Goal: Task Accomplishment & Management: Use online tool/utility

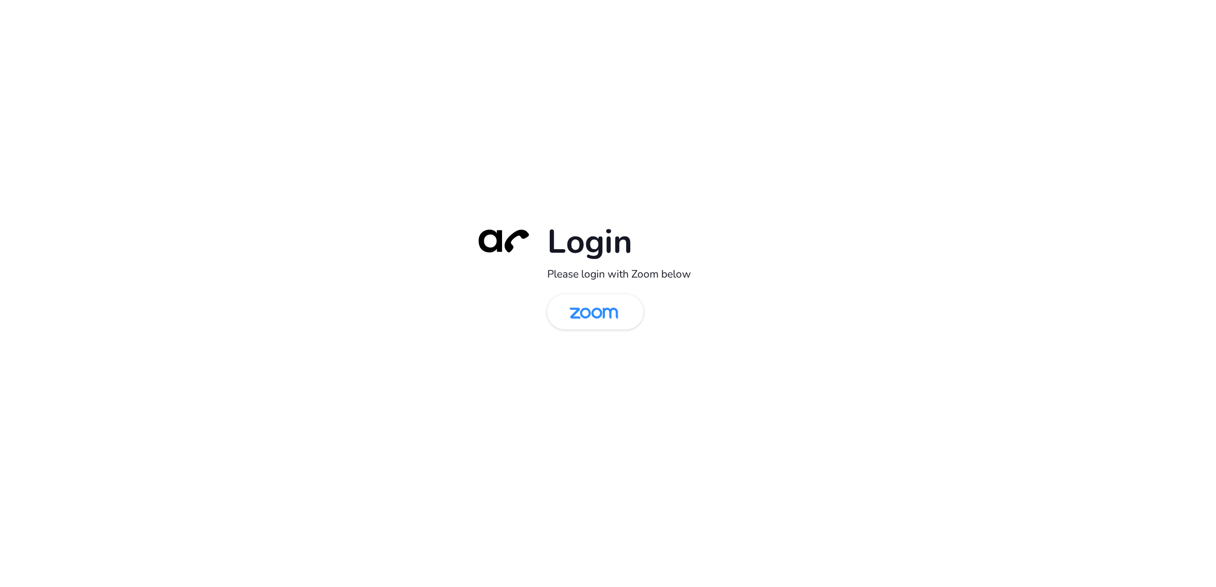
click at [589, 315] on img at bounding box center [594, 312] width 70 height 33
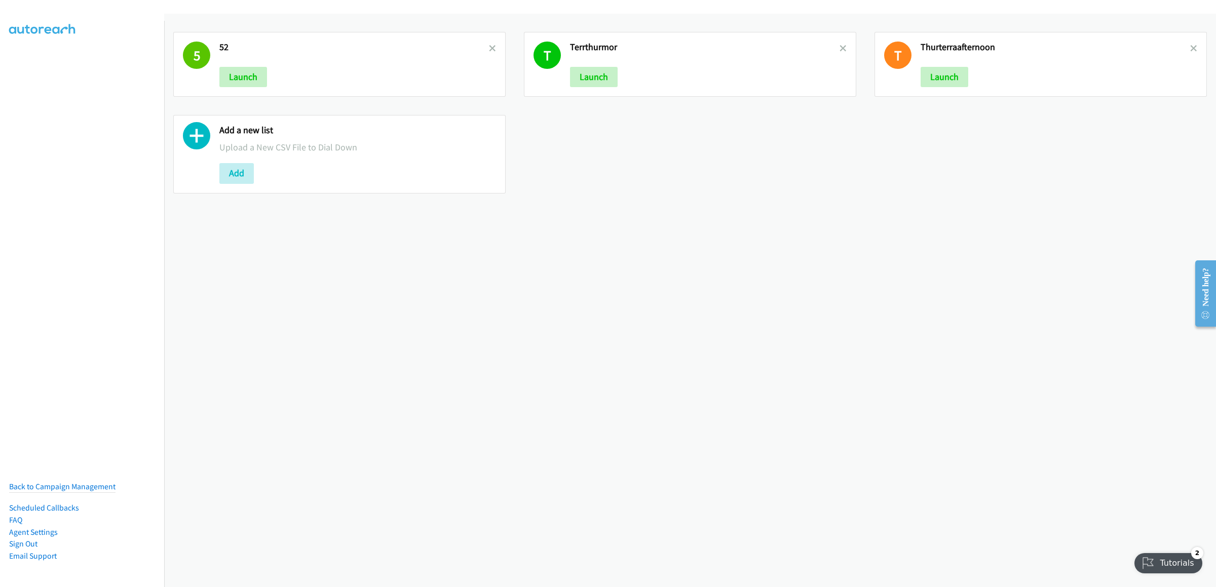
click at [489, 53] on link at bounding box center [492, 49] width 7 height 12
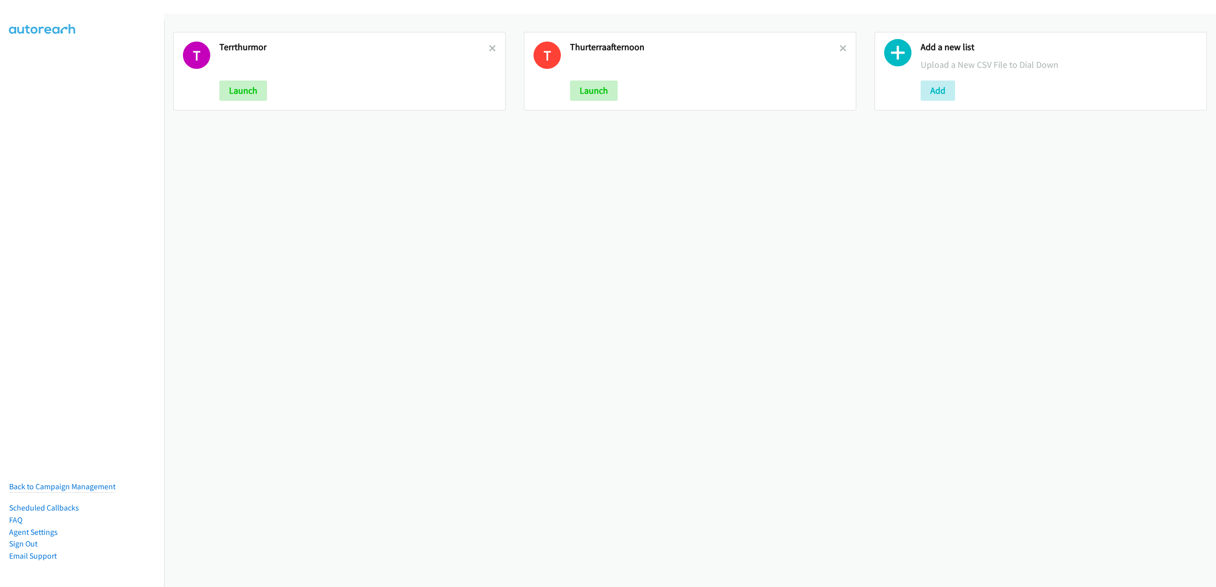
click at [489, 53] on link at bounding box center [492, 49] width 7 height 12
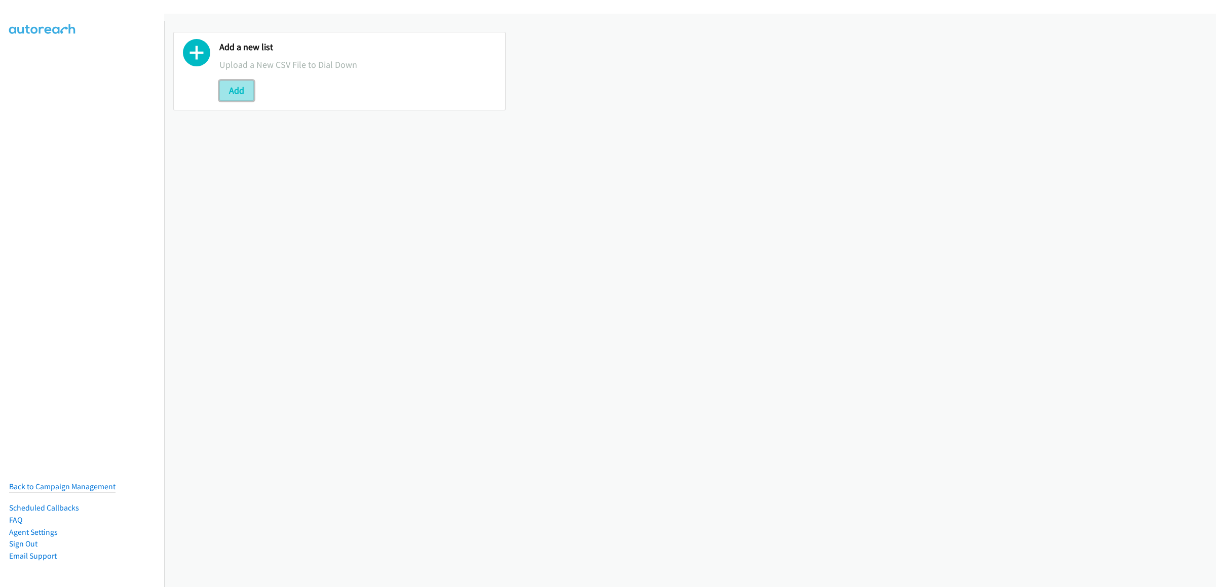
click at [233, 86] on button "Add" at bounding box center [236, 91] width 34 height 20
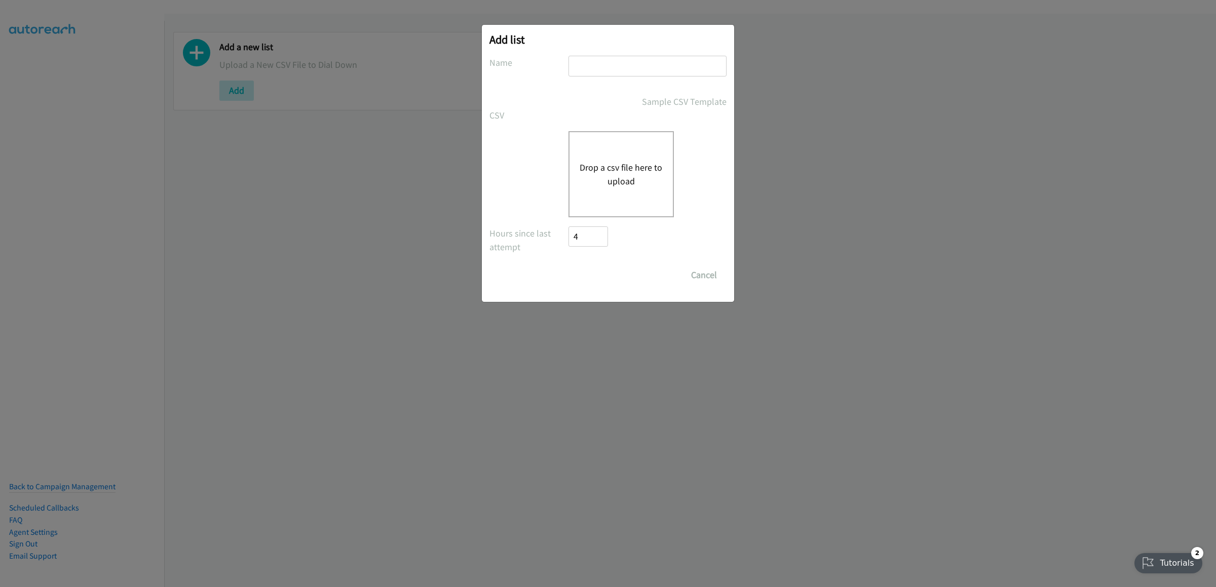
click at [613, 62] on input "text" at bounding box center [648, 66] width 158 height 21
type input "friterracommor"
click at [625, 195] on div "Drop a csv file here to upload" at bounding box center [621, 174] width 105 height 86
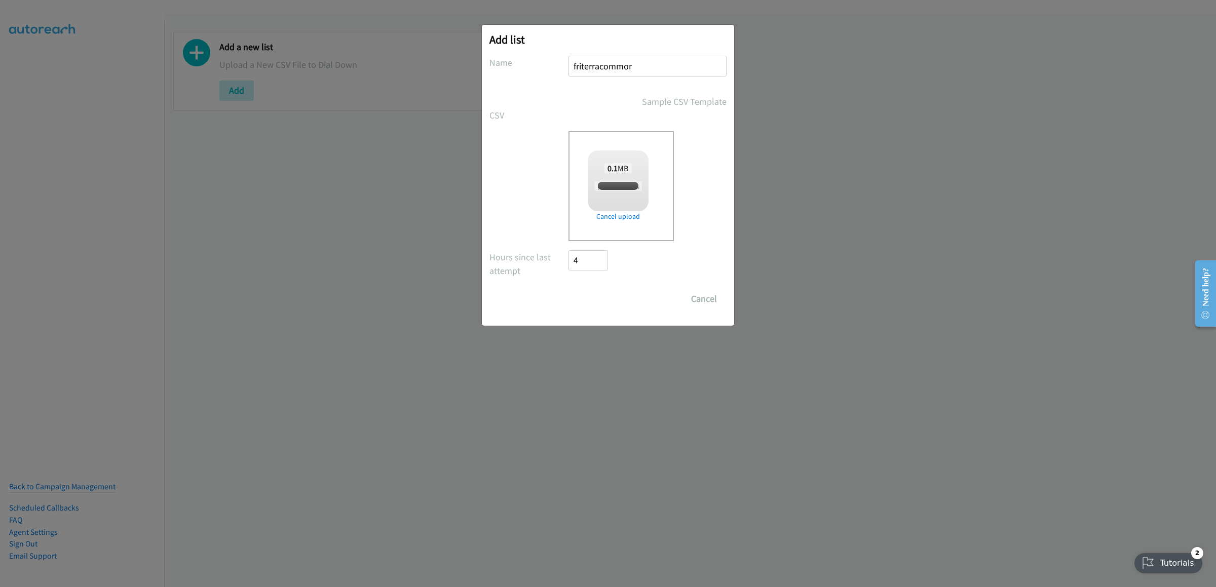
checkbox input "true"
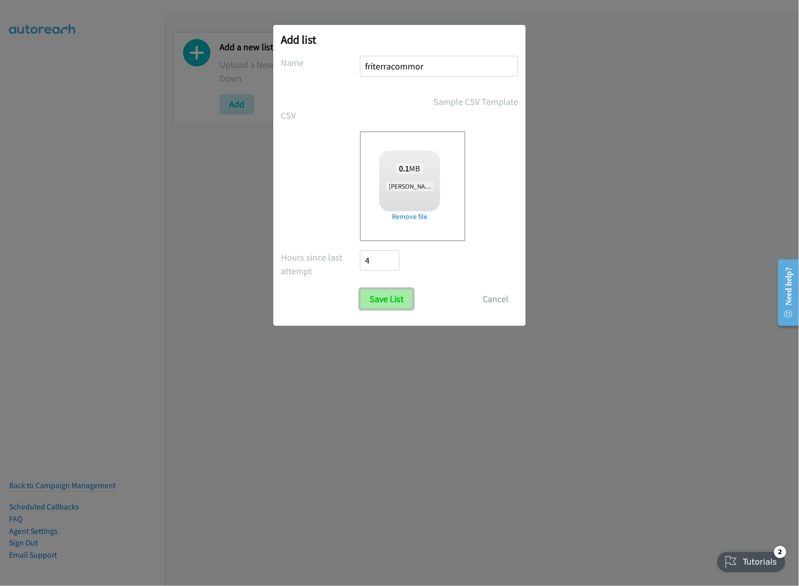
click at [393, 298] on input "Save List" at bounding box center [386, 299] width 53 height 20
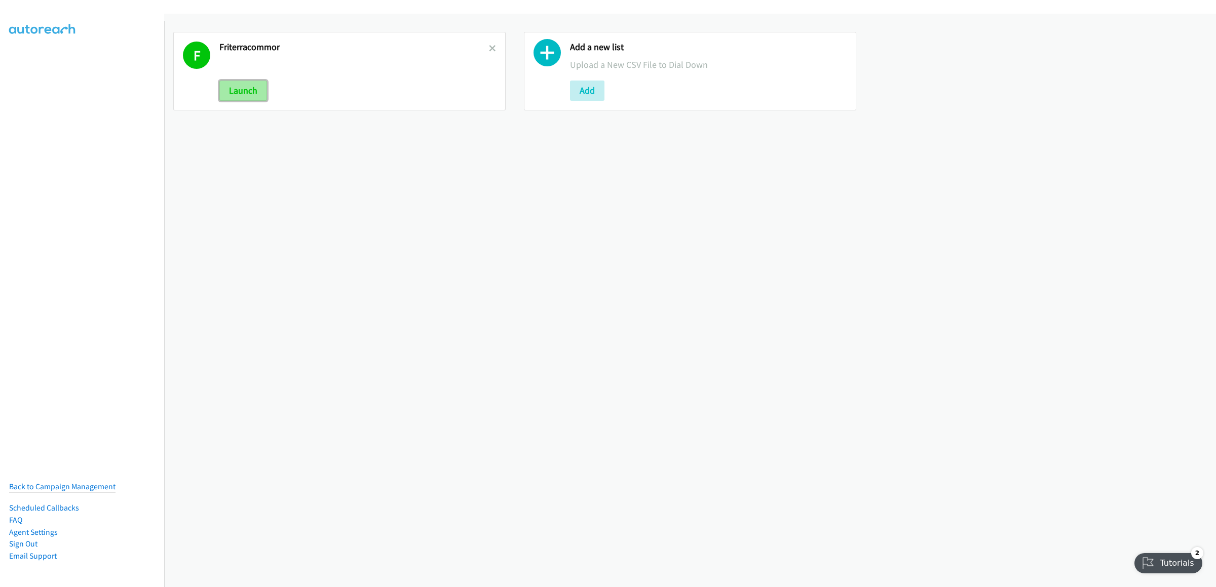
click at [249, 87] on button "Launch" at bounding box center [243, 91] width 48 height 20
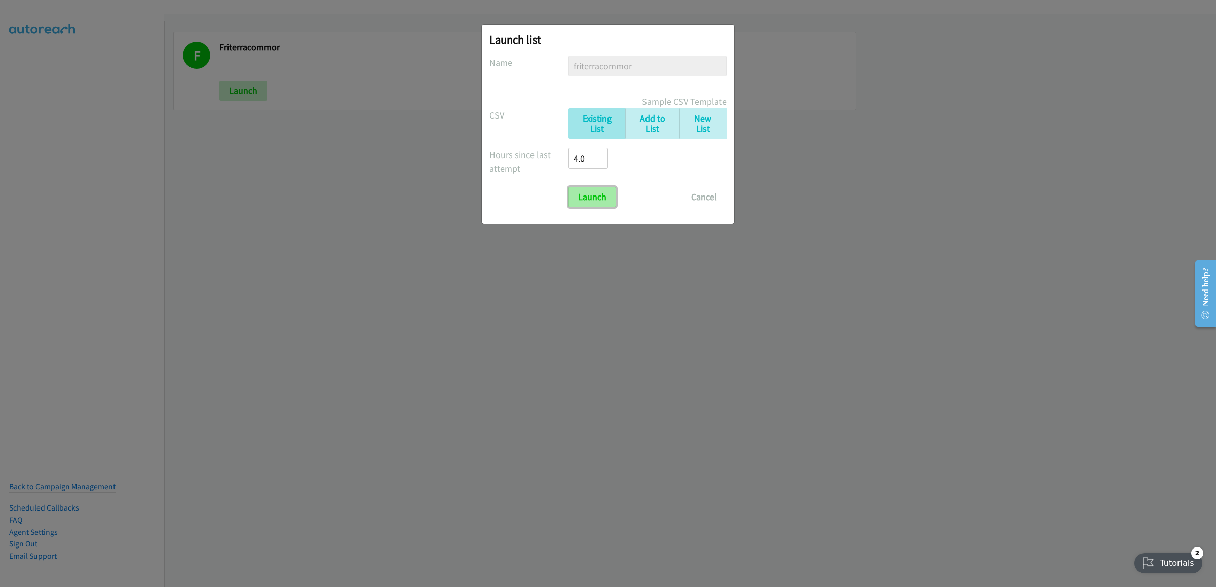
click at [605, 199] on input "Launch" at bounding box center [593, 197] width 48 height 20
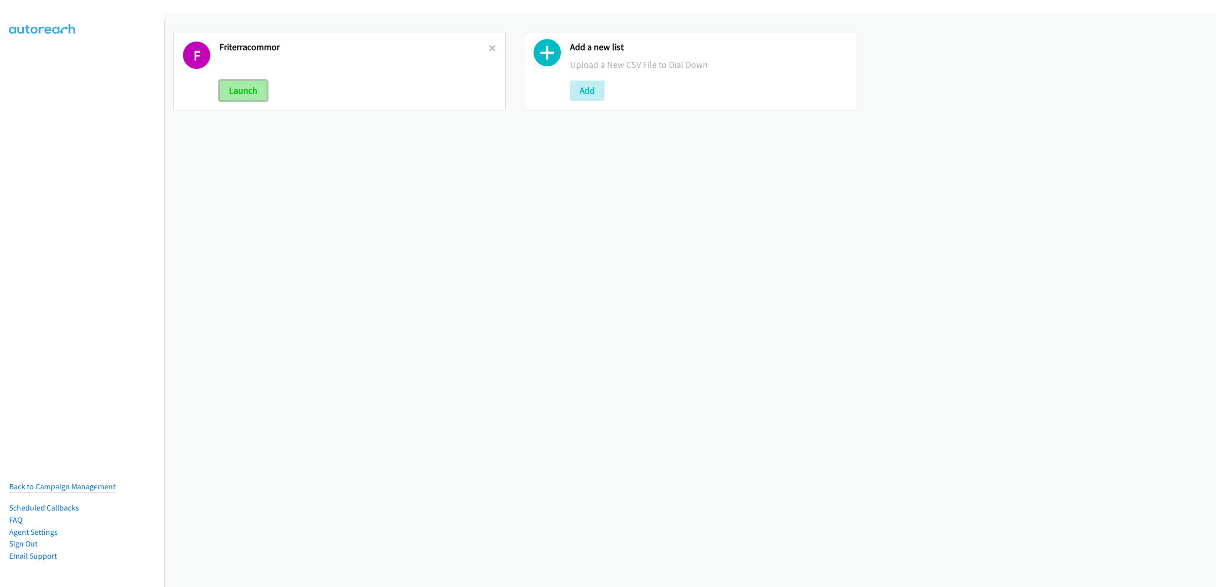
click at [256, 90] on button "Launch" at bounding box center [243, 91] width 48 height 20
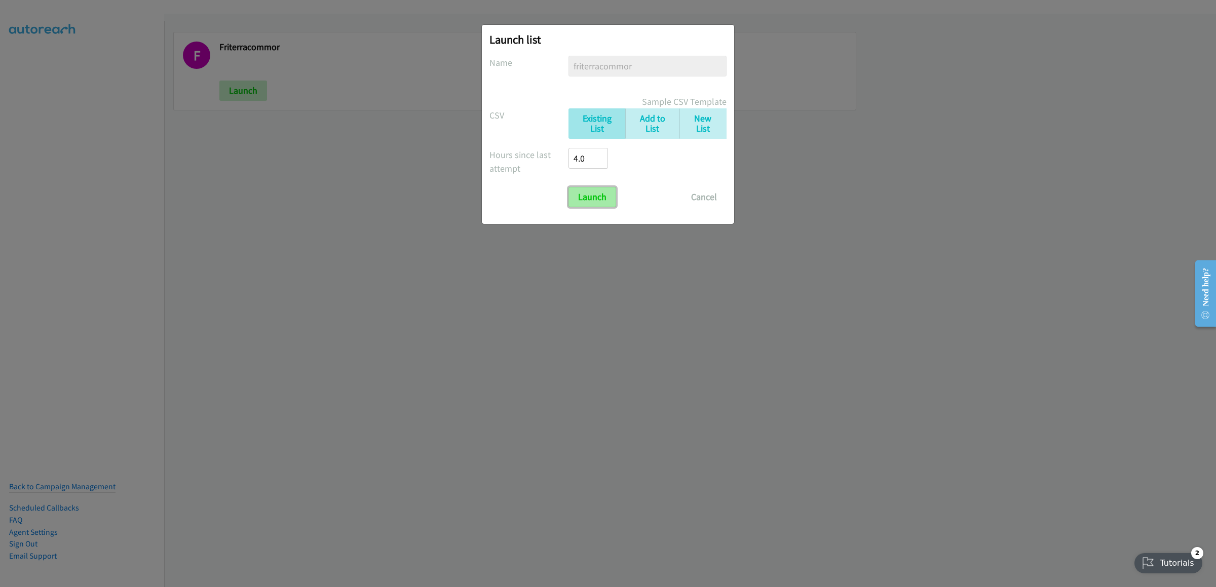
click at [578, 196] on input "Launch" at bounding box center [593, 197] width 48 height 20
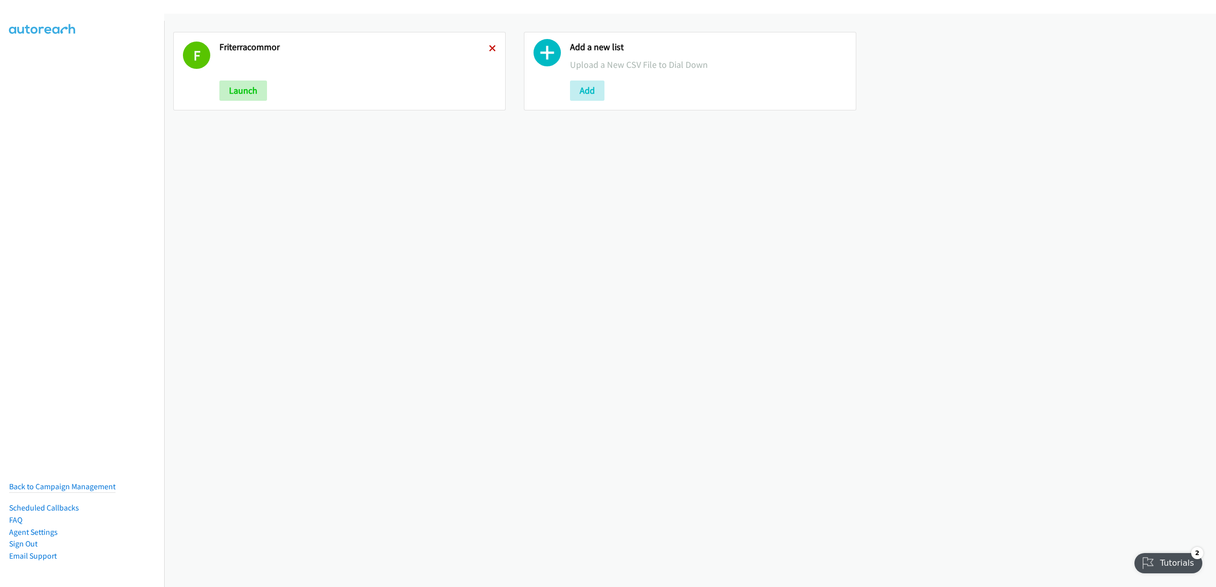
click at [489, 46] on icon at bounding box center [492, 49] width 7 height 7
click at [246, 84] on button "Add" at bounding box center [236, 91] width 34 height 20
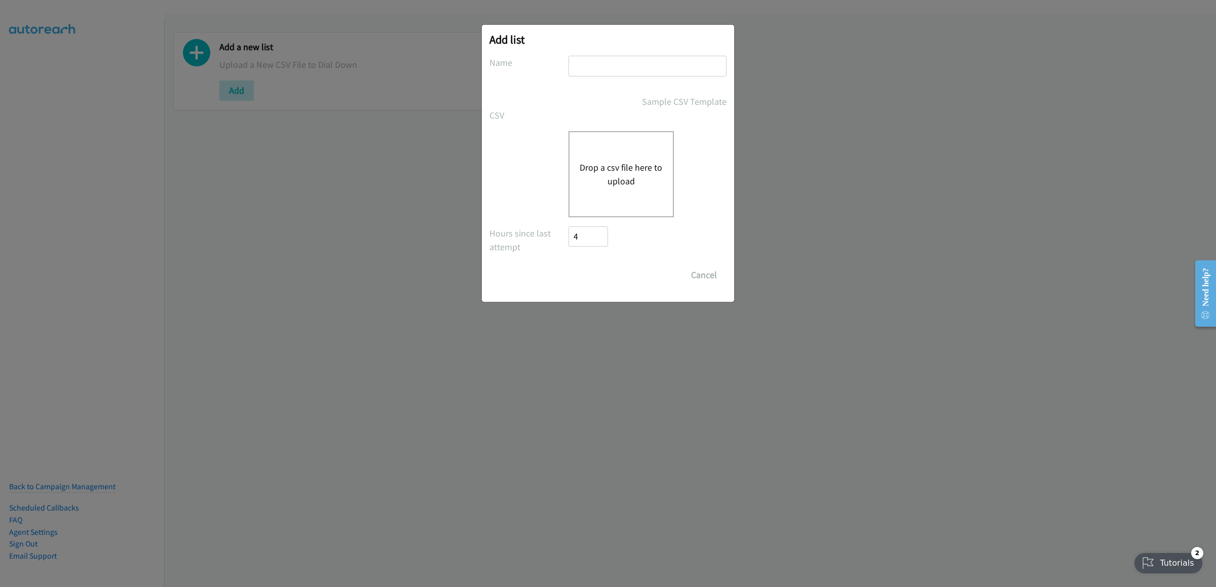
click at [648, 70] on input "text" at bounding box center [648, 66] width 158 height 21
type input "friterr"
click at [628, 148] on div "Drop a csv file here to upload" at bounding box center [621, 174] width 105 height 86
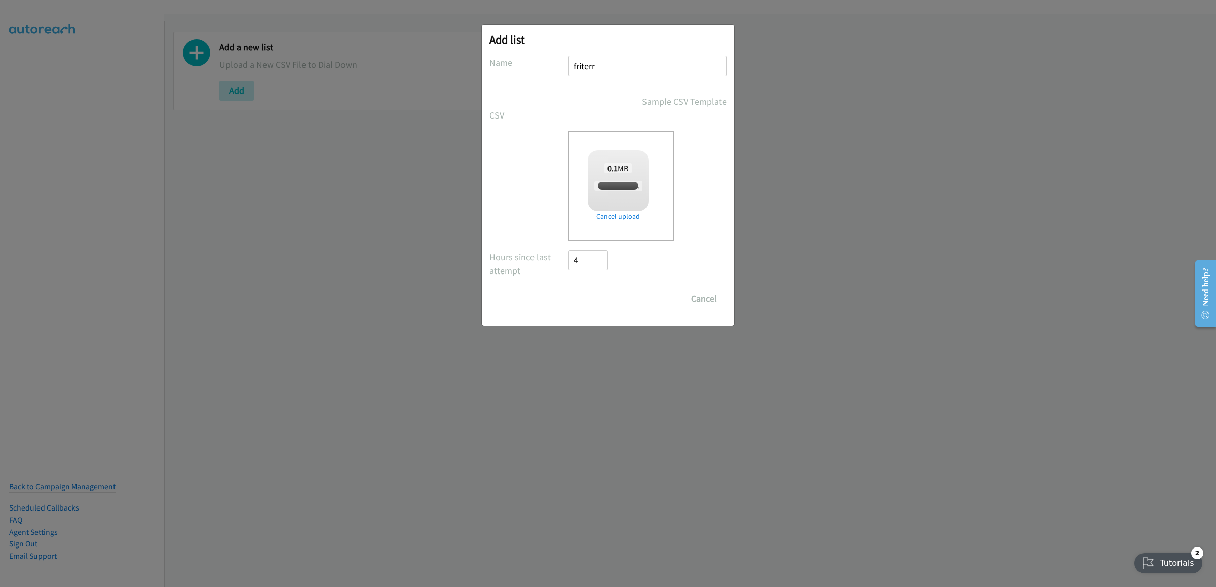
checkbox input "true"
click at [607, 302] on input "Save List" at bounding box center [595, 299] width 53 height 20
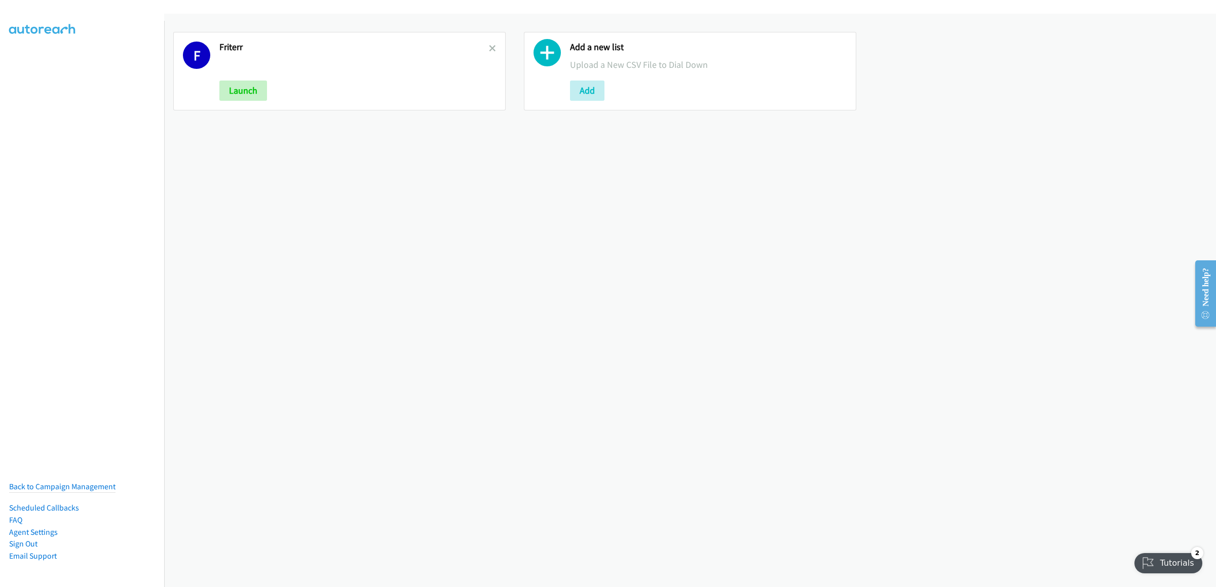
drag, startPoint x: 489, startPoint y: 46, endPoint x: 477, endPoint y: 46, distance: 11.1
click at [489, 46] on icon at bounding box center [492, 49] width 7 height 7
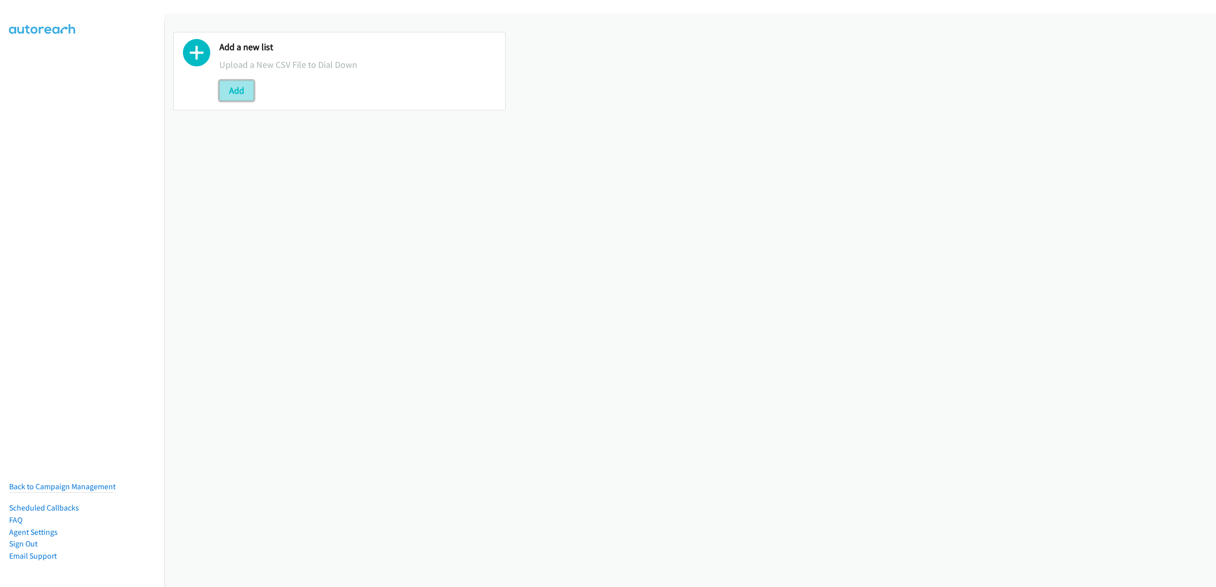
click at [236, 89] on button "Add" at bounding box center [236, 91] width 34 height 20
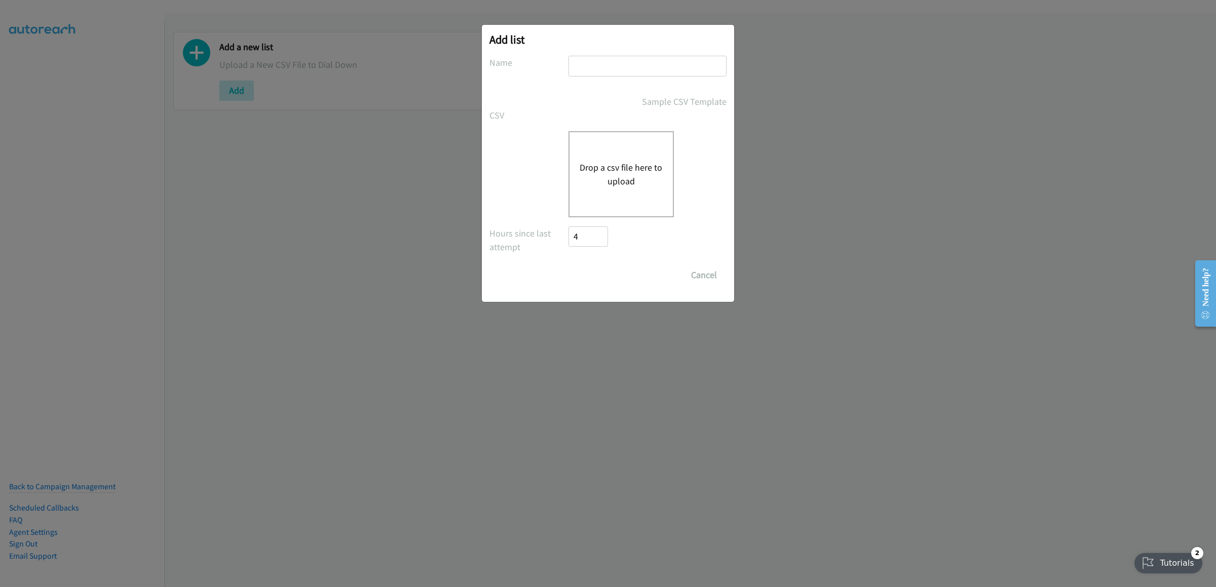
click at [657, 59] on input "text" at bounding box center [648, 66] width 158 height 21
type input "terrfri"
click at [645, 159] on div "Drop a csv file here to upload" at bounding box center [621, 174] width 105 height 86
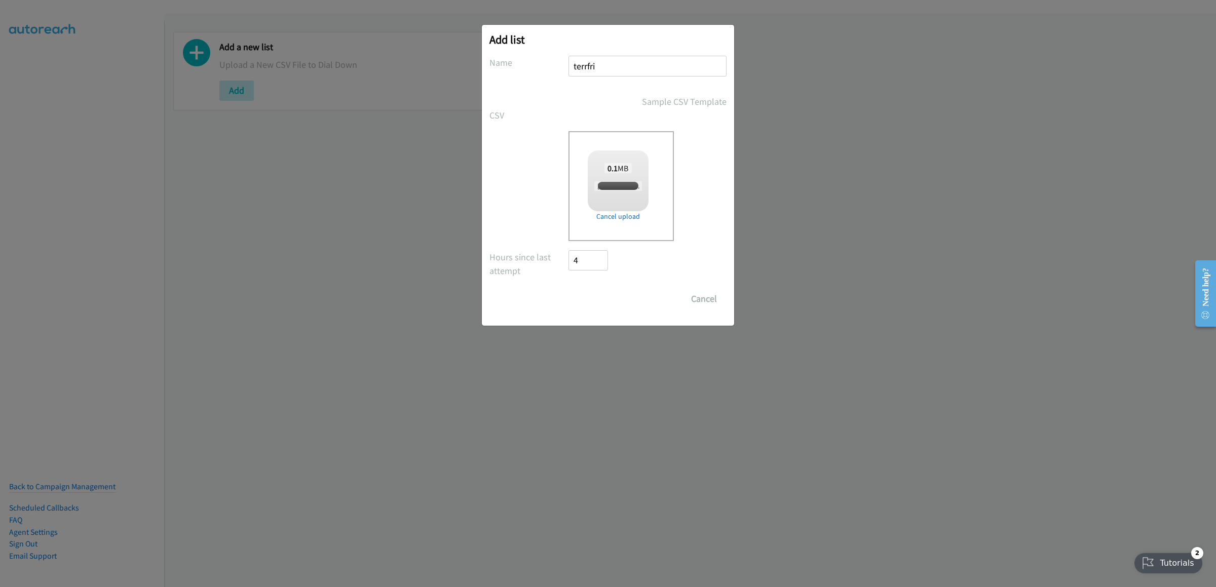
checkbox input "true"
click at [616, 301] on input "Save List" at bounding box center [595, 299] width 53 height 20
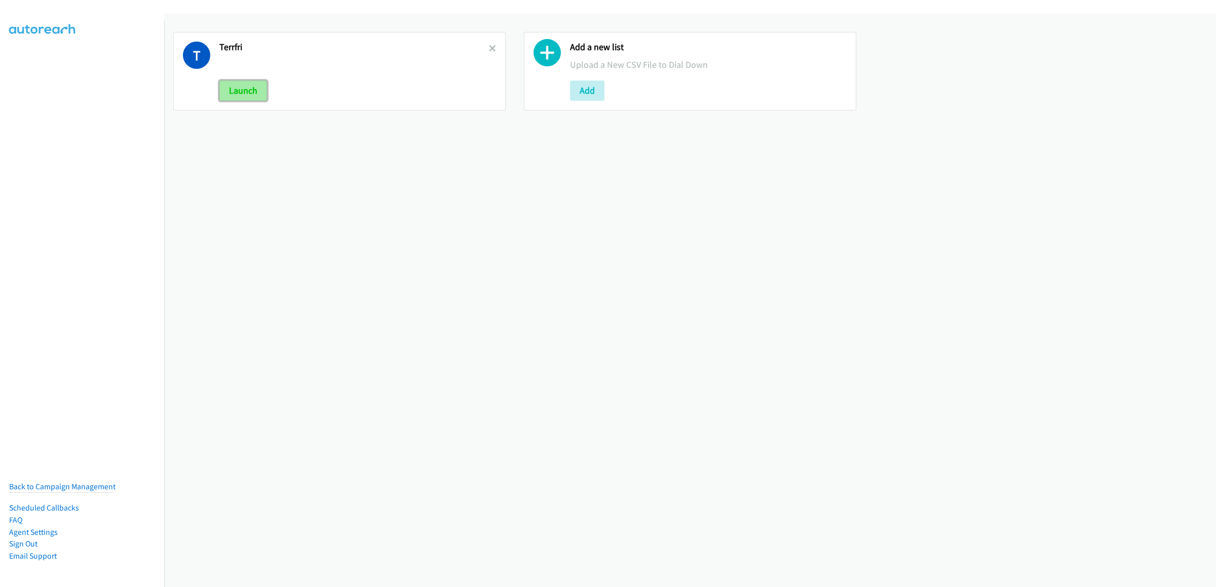
click at [250, 94] on button "Launch" at bounding box center [243, 91] width 48 height 20
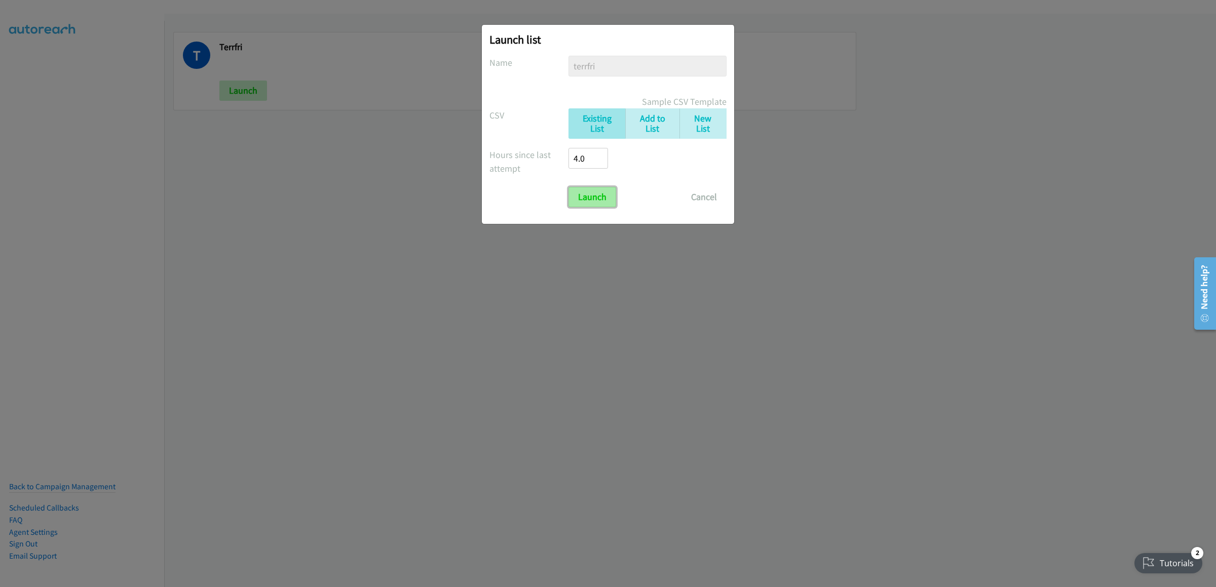
click at [590, 192] on input "Launch" at bounding box center [593, 197] width 48 height 20
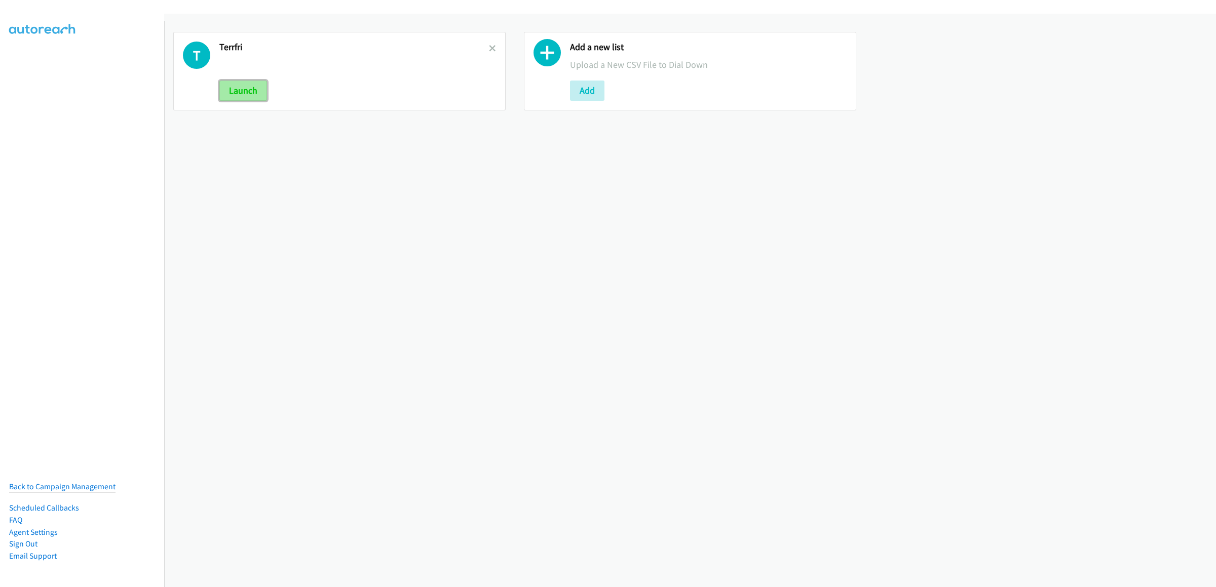
click at [237, 89] on button "Launch" at bounding box center [243, 91] width 48 height 20
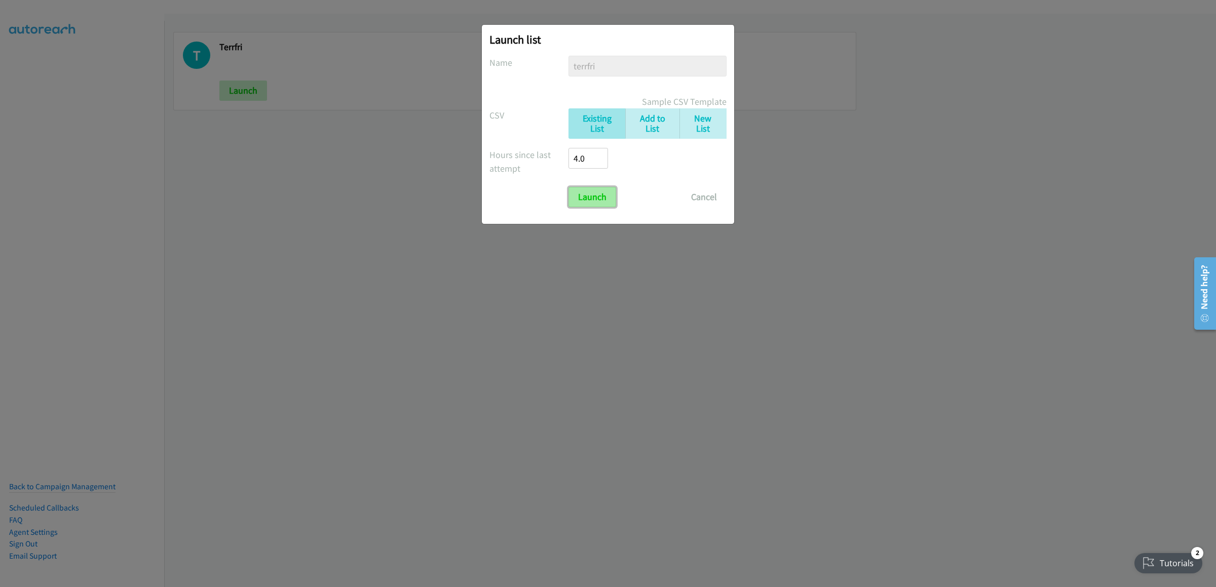
click at [600, 198] on input "Launch" at bounding box center [593, 197] width 48 height 20
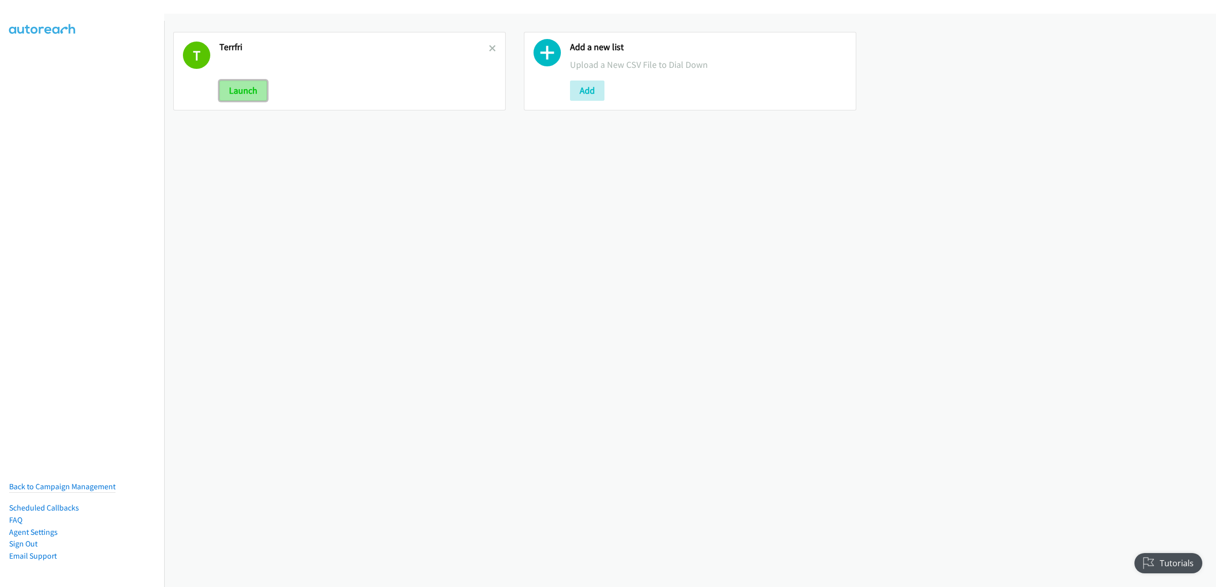
click at [251, 90] on button "Launch" at bounding box center [243, 91] width 48 height 20
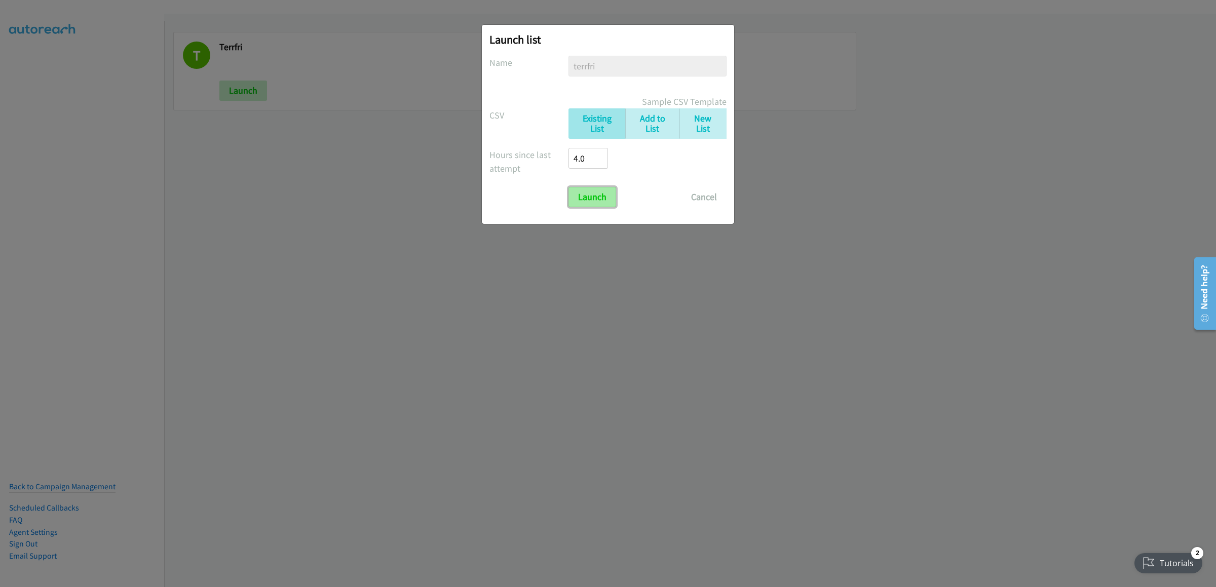
click at [605, 198] on input "Launch" at bounding box center [593, 197] width 48 height 20
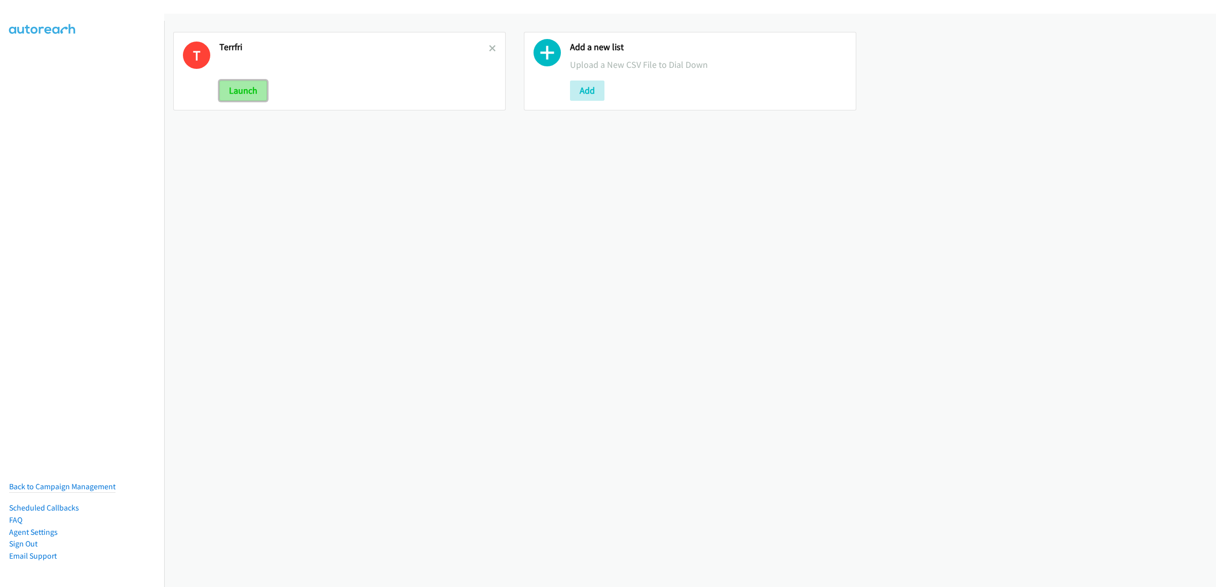
click at [256, 97] on button "Launch" at bounding box center [243, 91] width 48 height 20
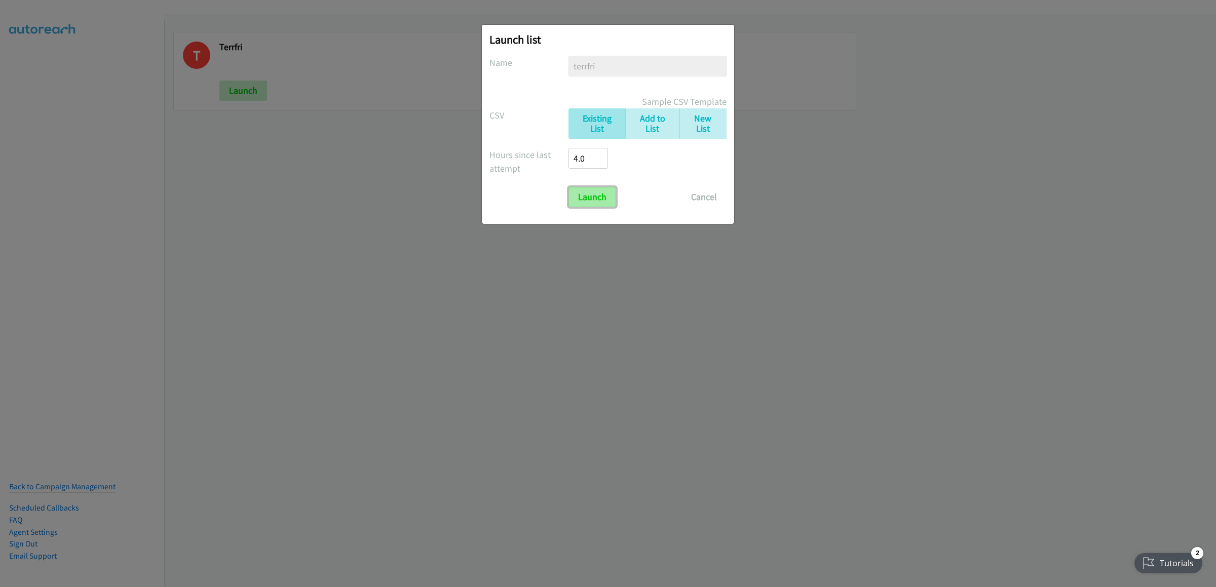
click at [585, 198] on input "Launch" at bounding box center [593, 197] width 48 height 20
click at [604, 188] on input "Launch" at bounding box center [593, 197] width 48 height 20
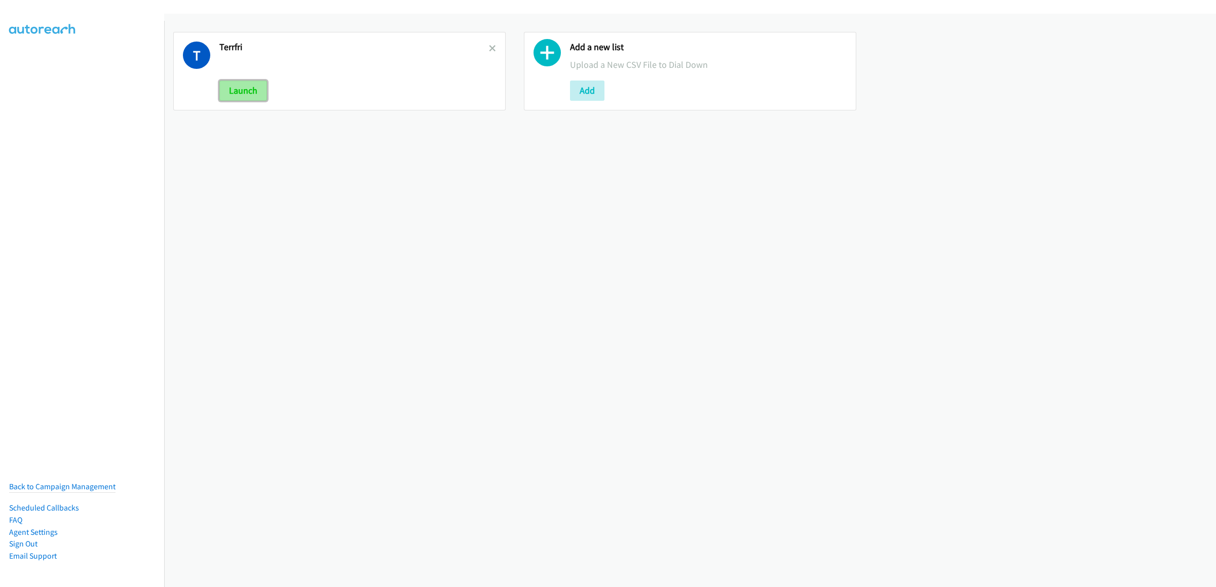
click at [245, 96] on button "Launch" at bounding box center [243, 91] width 48 height 20
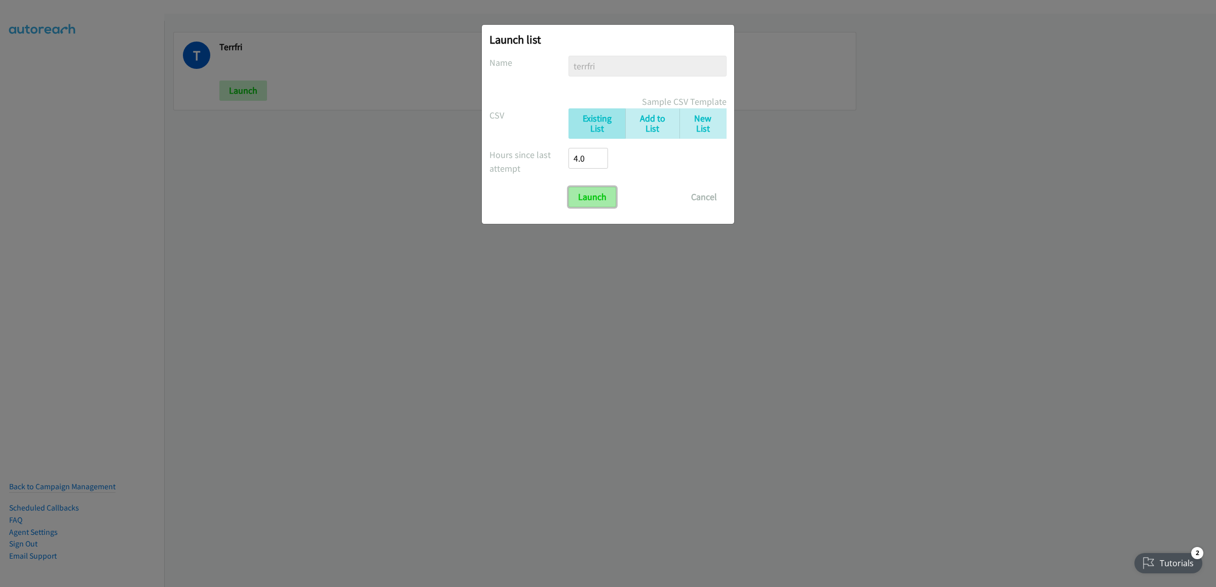
click at [605, 192] on input "Launch" at bounding box center [593, 197] width 48 height 20
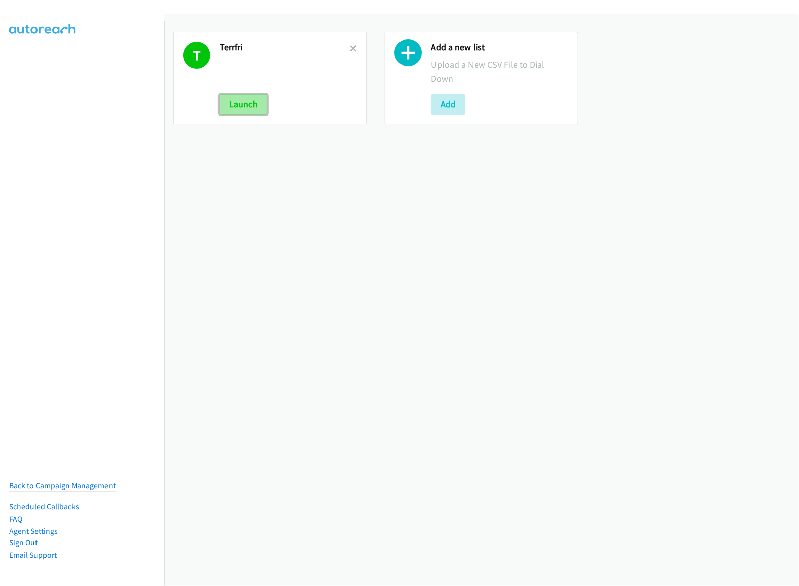
click at [225, 100] on button "Launch" at bounding box center [243, 104] width 48 height 20
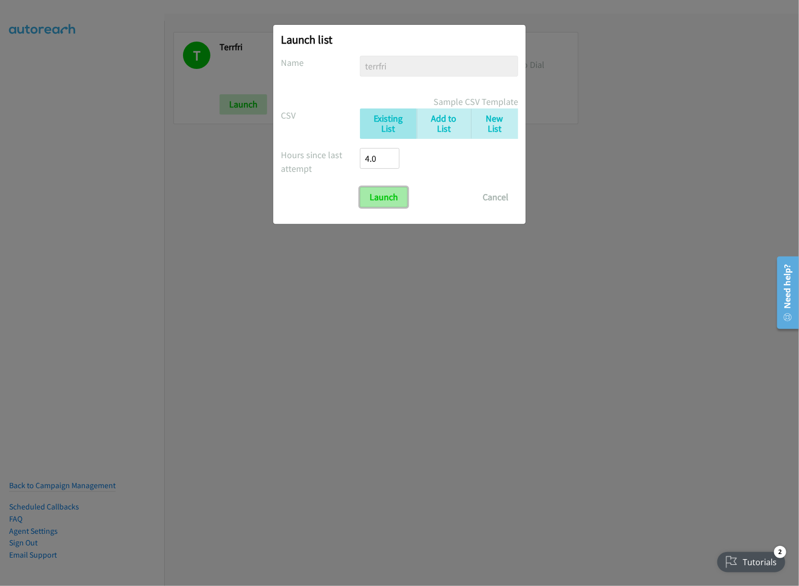
click at [377, 201] on input "Launch" at bounding box center [384, 197] width 48 height 20
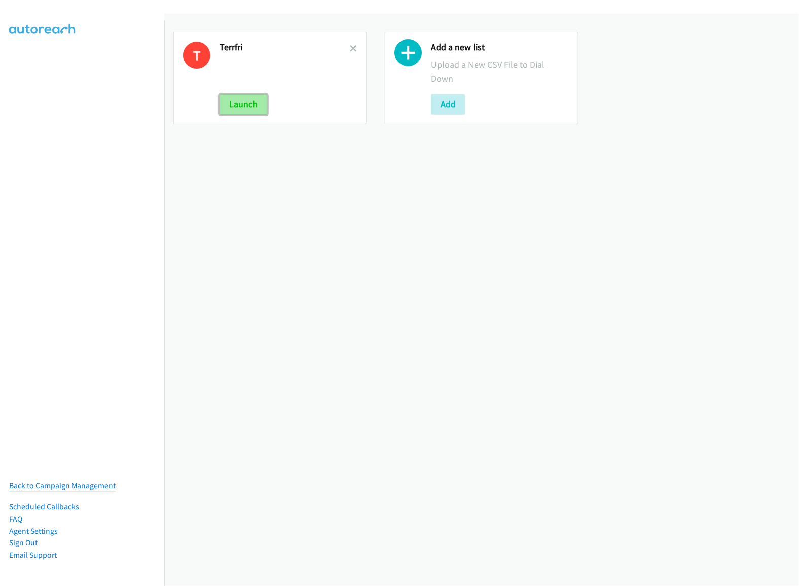
click at [251, 95] on button "Launch" at bounding box center [243, 104] width 48 height 20
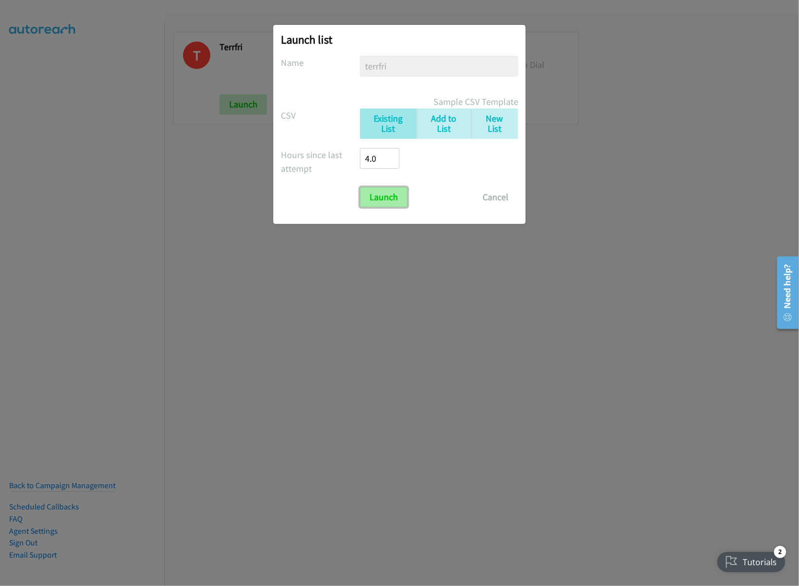
click at [386, 203] on input "Launch" at bounding box center [384, 197] width 48 height 20
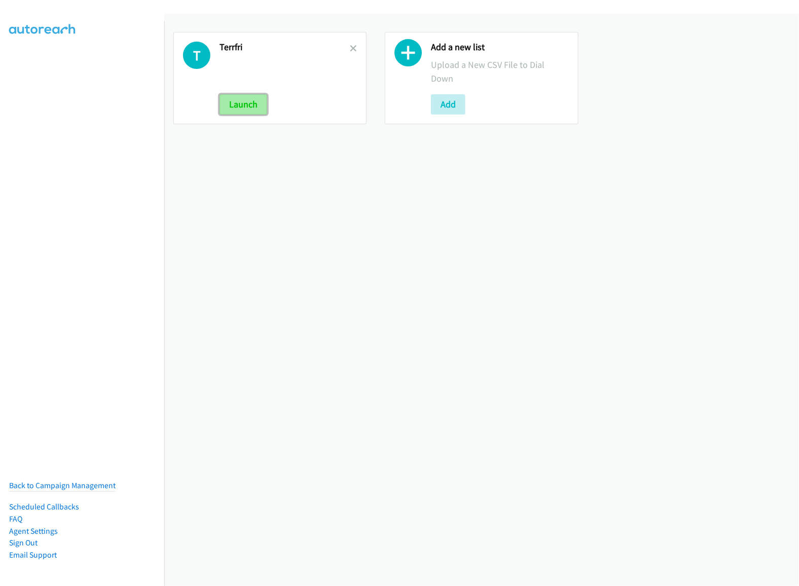
click at [251, 108] on button "Launch" at bounding box center [243, 104] width 48 height 20
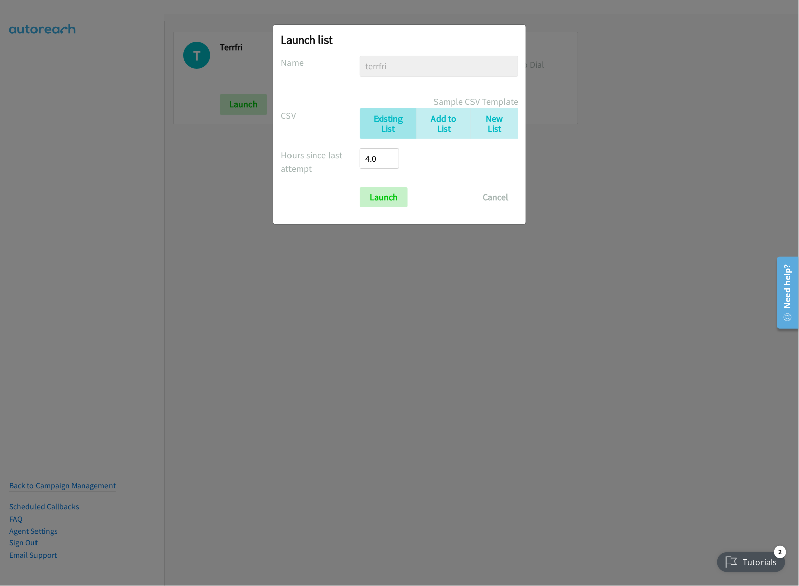
click at [378, 184] on form "No phone fields were returned for that Report or List View Please upload a csv …" at bounding box center [399, 132] width 237 height 152
drag, startPoint x: 374, startPoint y: 201, endPoint x: 733, endPoint y: 132, distance: 365.3
click at [373, 201] on input "Launch" at bounding box center [384, 197] width 48 height 20
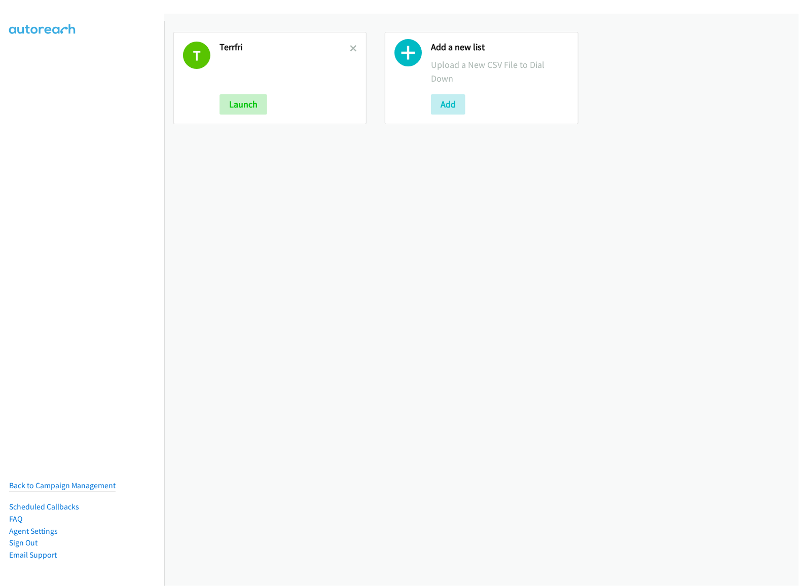
click at [230, 92] on div "Terrfri Launch" at bounding box center [284, 78] width 130 height 73
click at [254, 103] on button "Launch" at bounding box center [243, 104] width 48 height 20
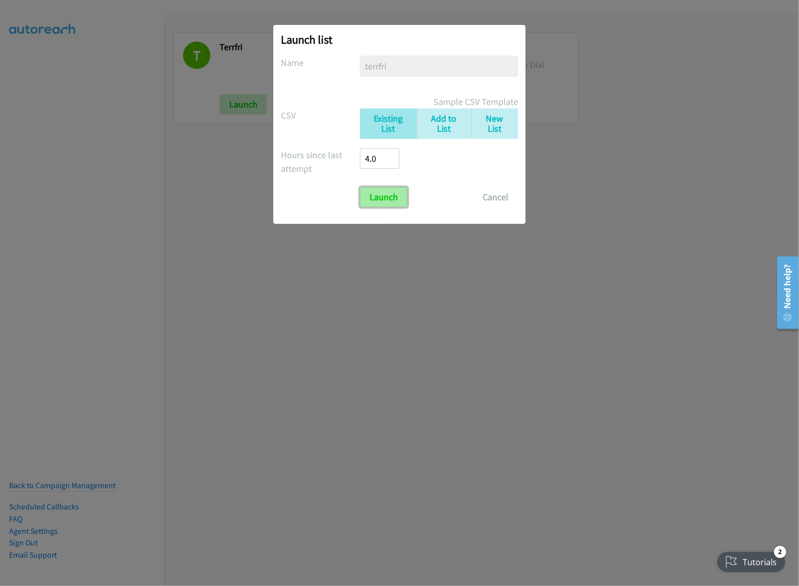
click at [380, 194] on input "Launch" at bounding box center [384, 197] width 48 height 20
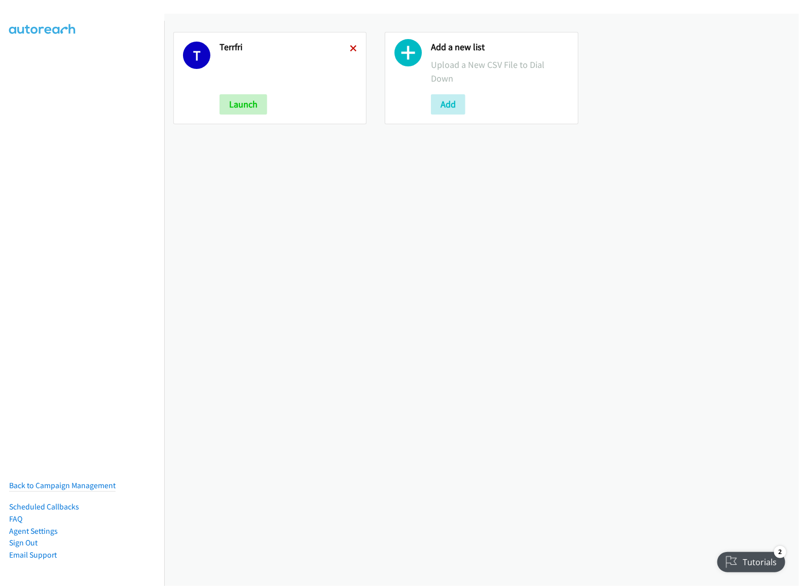
click at [350, 48] on icon at bounding box center [353, 49] width 7 height 7
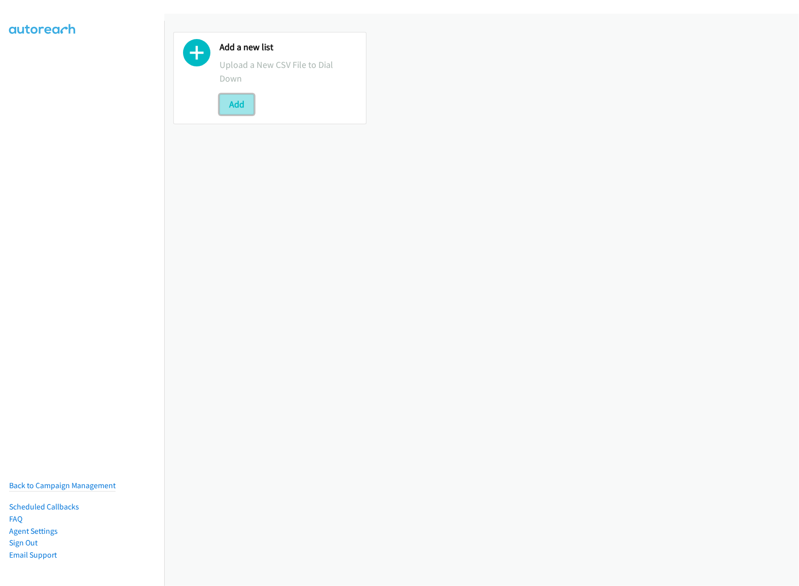
click at [241, 104] on button "Add" at bounding box center [236, 104] width 34 height 20
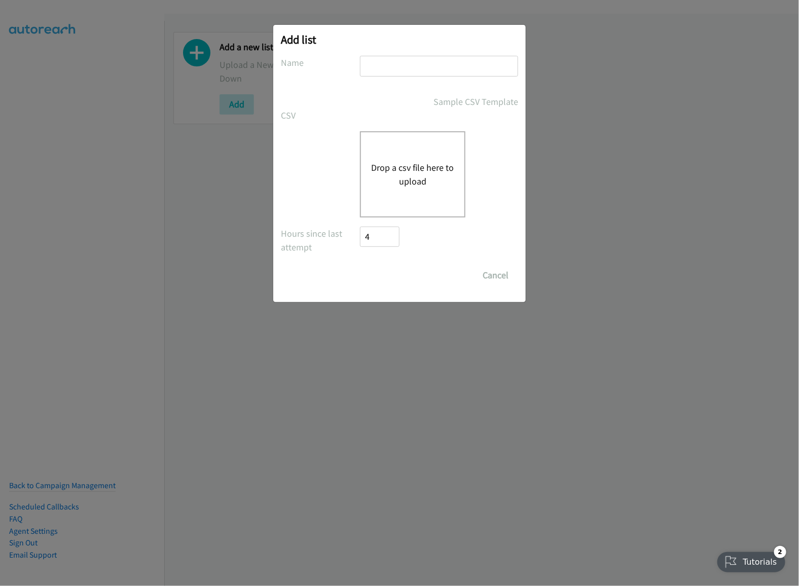
click at [417, 69] on input "text" at bounding box center [439, 66] width 158 height 21
type input "friterrmor"
click at [400, 184] on button "Drop a csv file here to upload" at bounding box center [412, 174] width 83 height 27
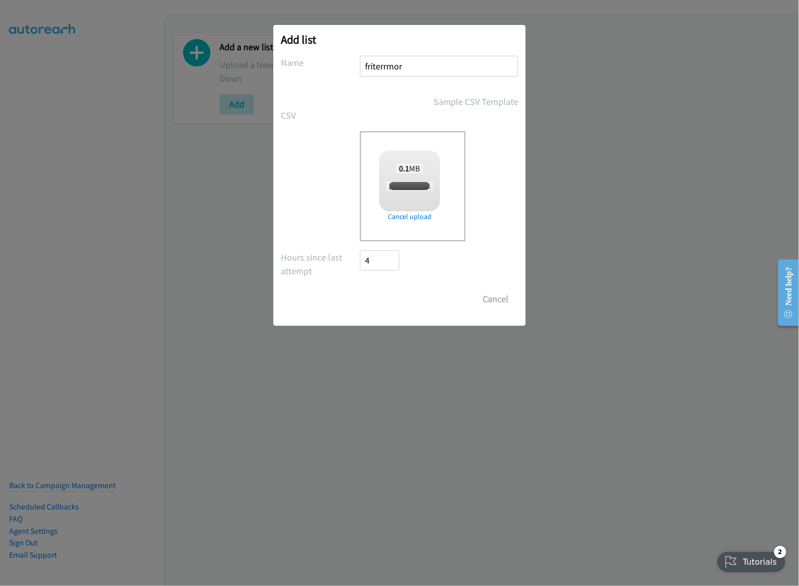
checkbox input "true"
click at [400, 300] on input "Save List" at bounding box center [386, 299] width 53 height 20
